Goal: Obtain resource: Download file/media

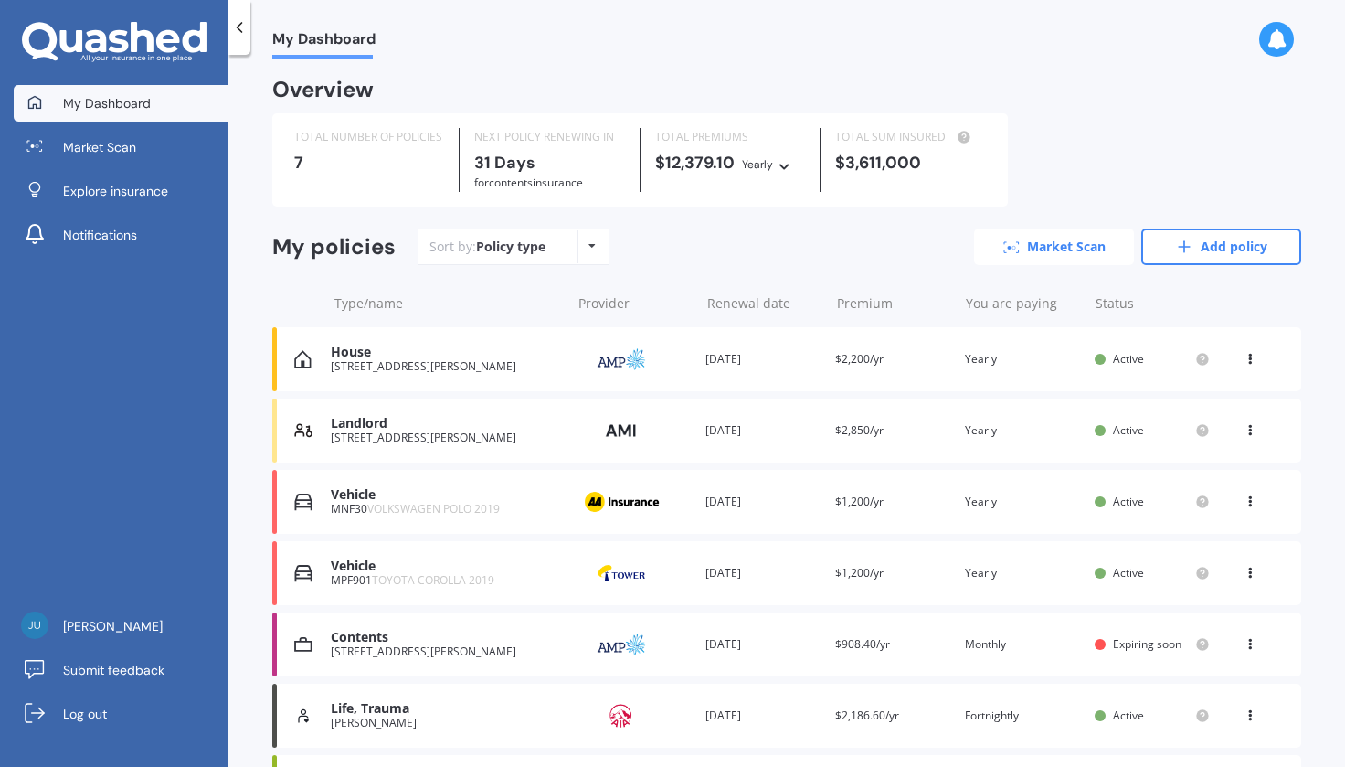
click at [1025, 258] on link "Market Scan" at bounding box center [1054, 246] width 160 height 37
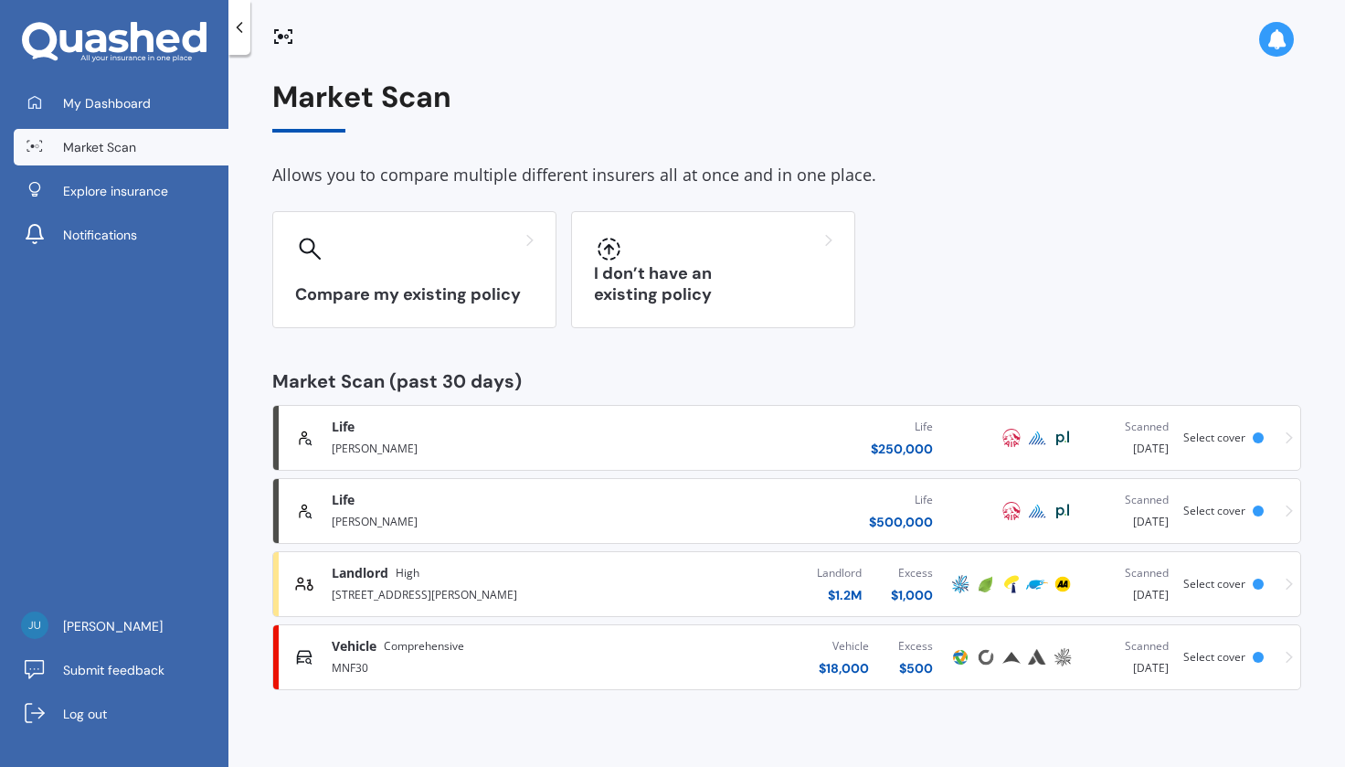
click at [604, 656] on div "MNF30" at bounding box center [477, 666] width 290 height 22
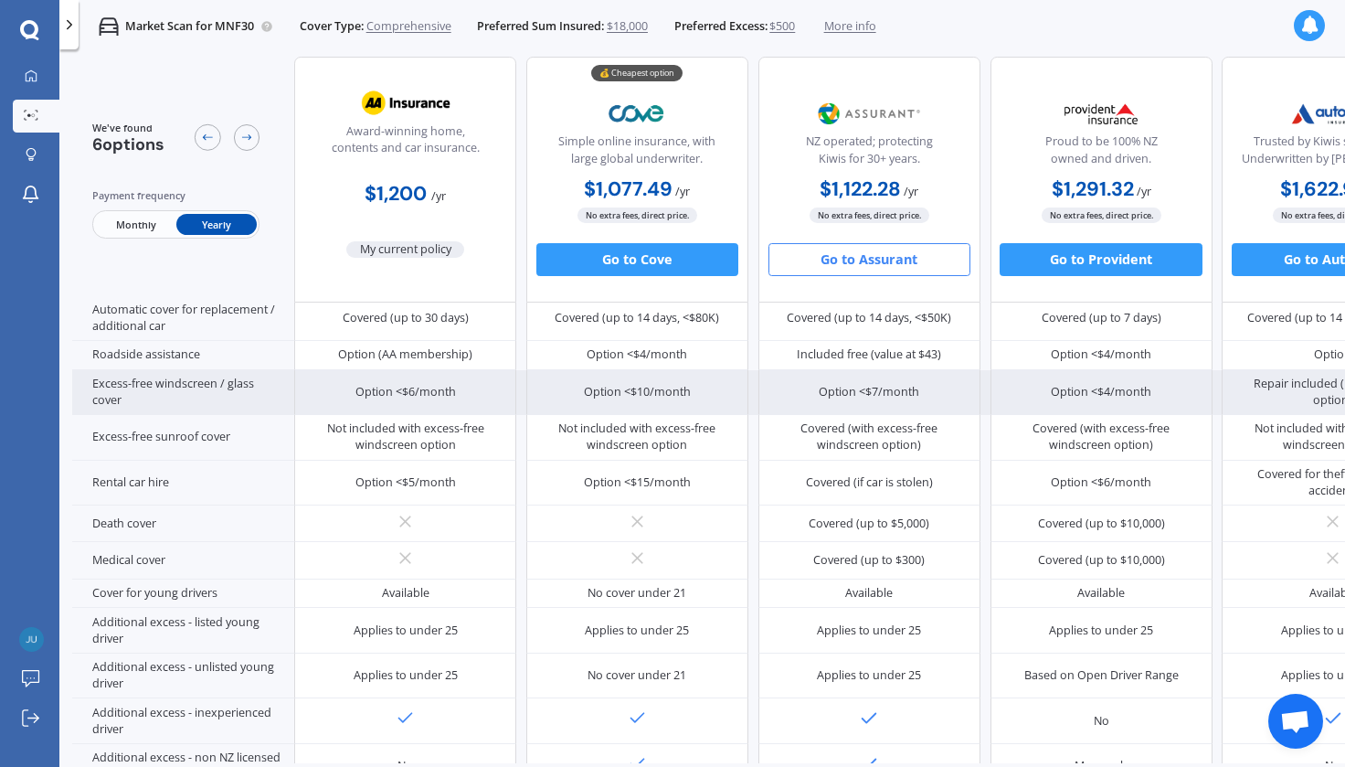
scroll to position [770, 0]
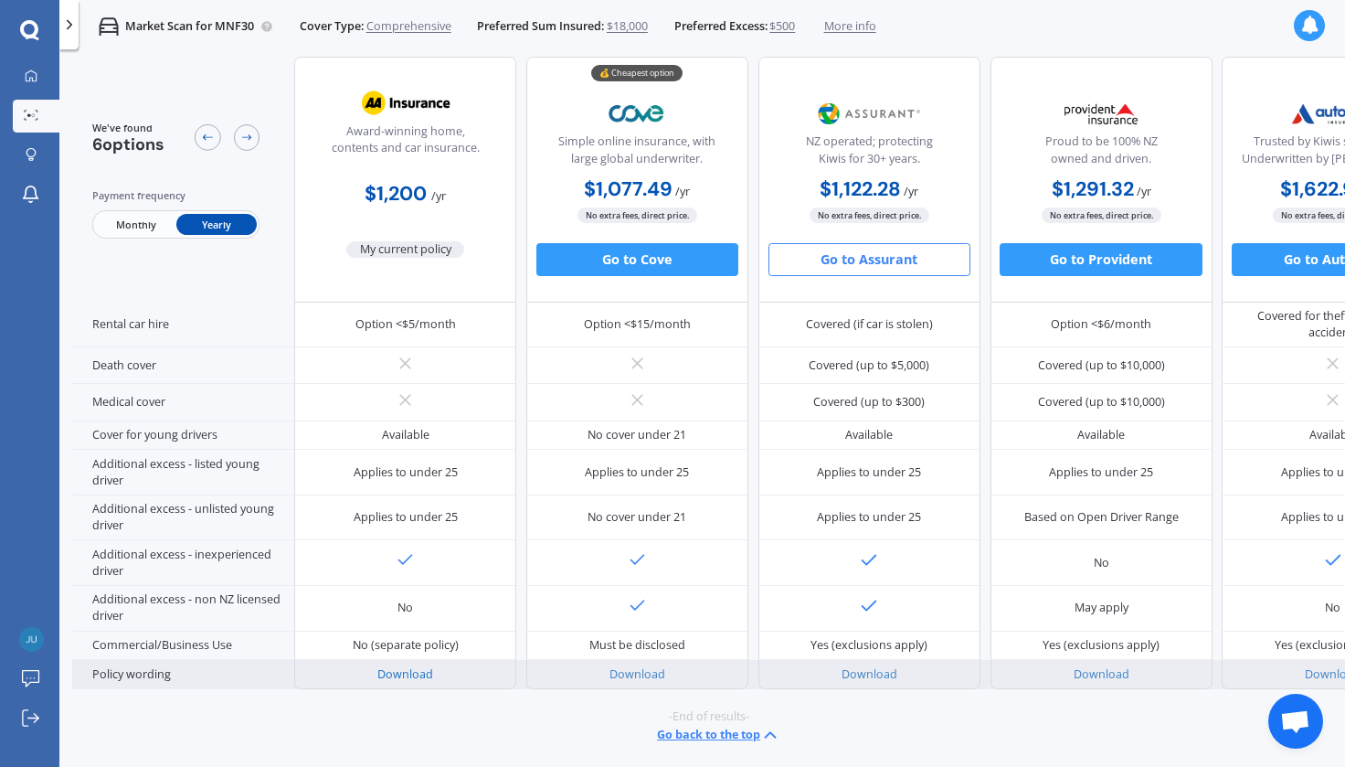
click at [428, 666] on link "Download" at bounding box center [405, 674] width 56 height 16
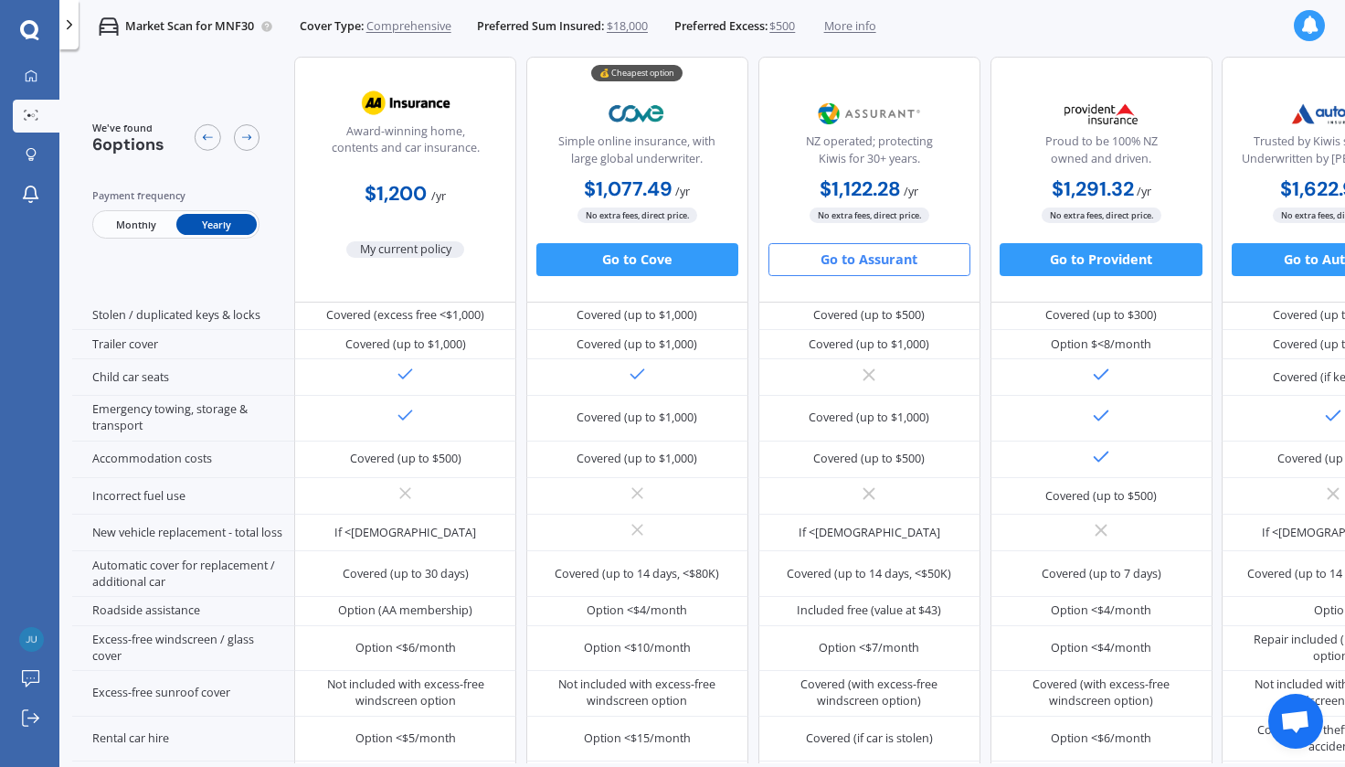
scroll to position [316, 0]
